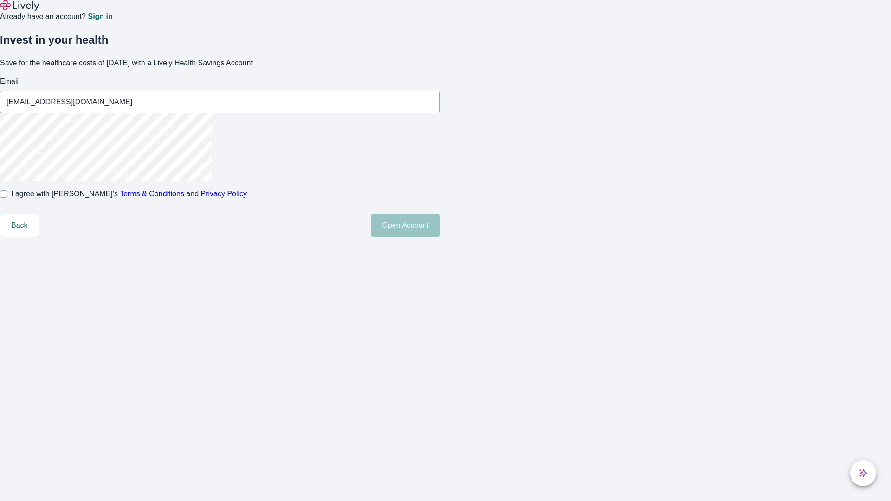
click at [7, 198] on input "I agree with Lively’s Terms & Conditions and Privacy Policy" at bounding box center [3, 193] width 7 height 7
checkbox input "true"
click at [440, 237] on button "Open Account" at bounding box center [405, 225] width 69 height 22
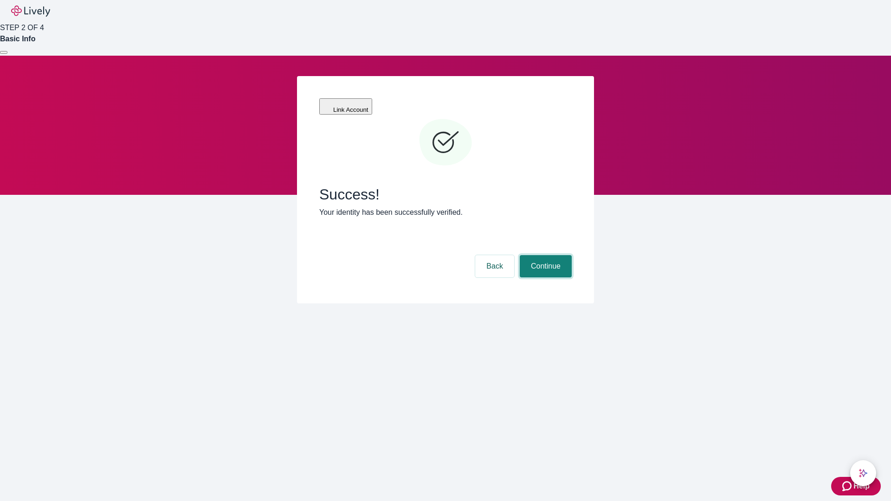
click at [544, 255] on button "Continue" at bounding box center [545, 266] width 52 height 22
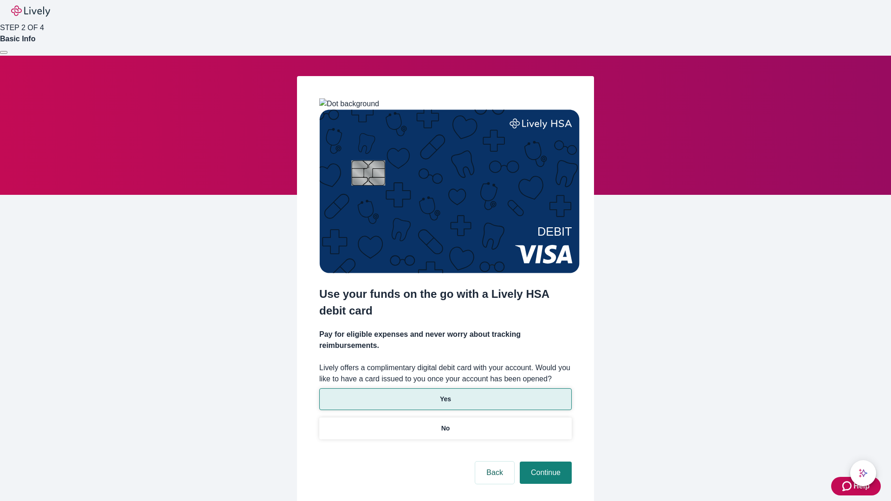
click at [445, 394] on p "Yes" at bounding box center [445, 399] width 11 height 10
click at [544, 462] on button "Continue" at bounding box center [545, 473] width 52 height 22
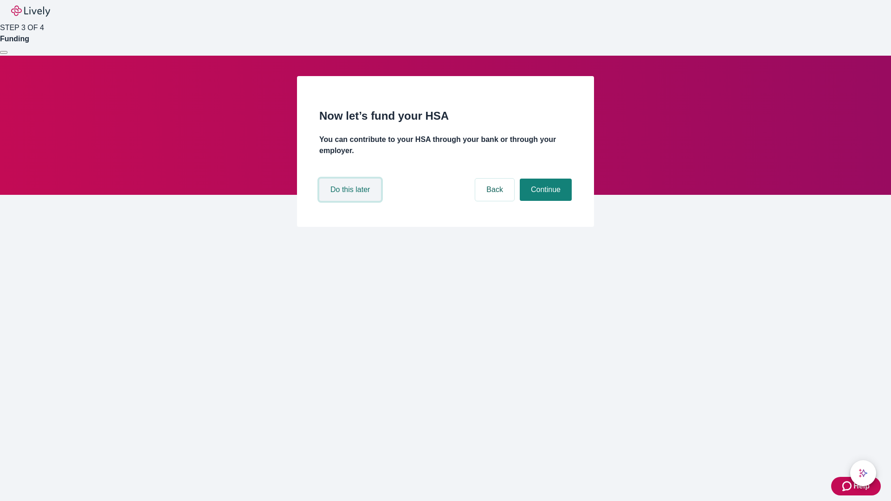
click at [351, 201] on button "Do this later" at bounding box center [350, 190] width 62 height 22
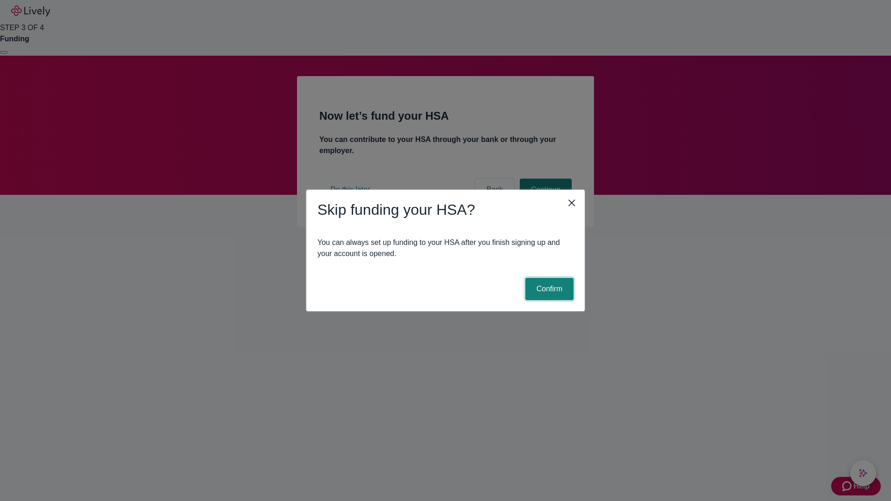
click at [548, 289] on button "Confirm" at bounding box center [549, 289] width 48 height 22
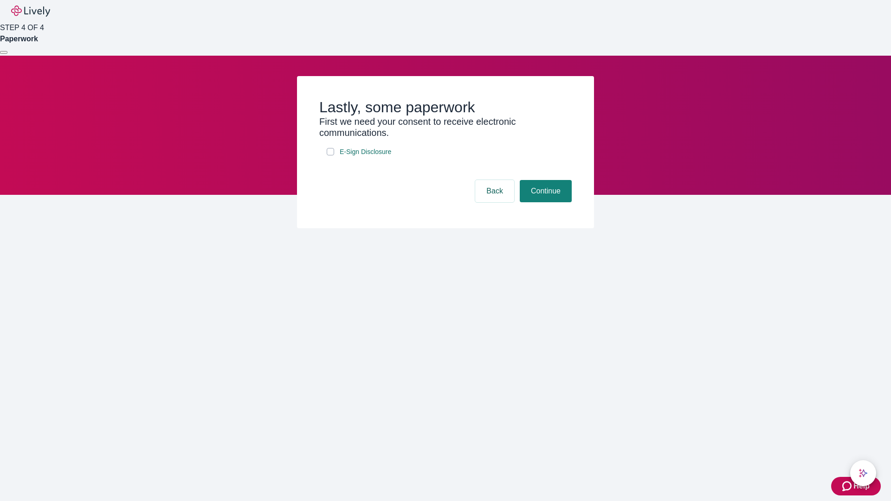
click at [330, 155] on input "E-Sign Disclosure" at bounding box center [330, 151] width 7 height 7
checkbox input "true"
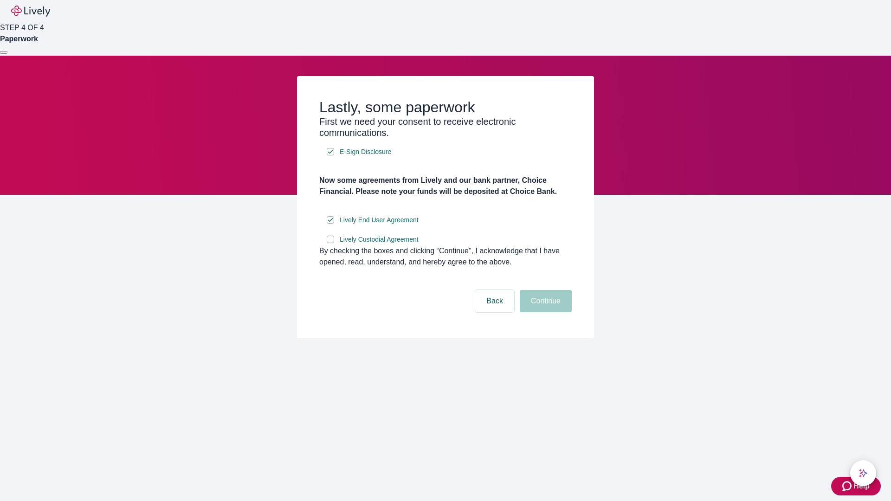
click at [330, 243] on input "Lively Custodial Agreement" at bounding box center [330, 239] width 7 height 7
checkbox input "true"
click at [544, 312] on button "Continue" at bounding box center [545, 301] width 52 height 22
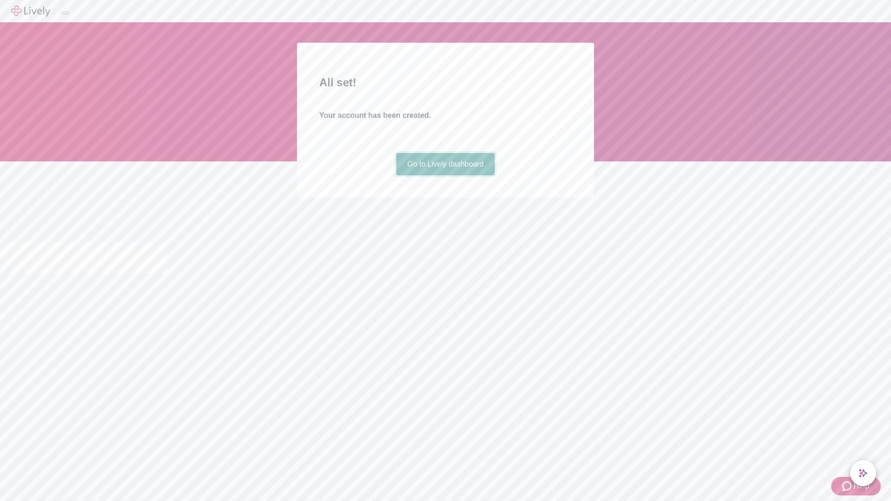
click at [445, 175] on link "Go to Lively dashboard" at bounding box center [445, 164] width 99 height 22
